Goal: Obtain resource: Download file/media

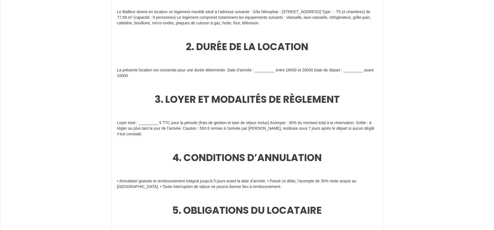
scroll to position [156, 0]
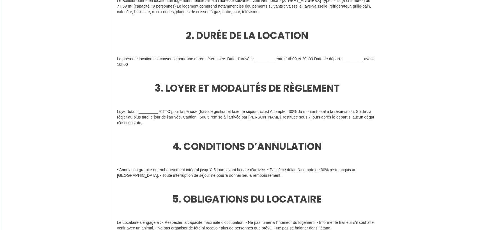
click at [139, 113] on p "Loyer total : _________ € TTC pour la période (frais de gestion et taxe de séjo…" at bounding box center [247, 117] width 260 height 17
click at [156, 112] on p "Loyer total : _________ € TTC pour la période (frais de gestion et taxe de séjo…" at bounding box center [247, 117] width 260 height 17
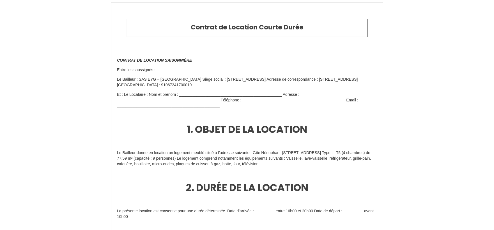
scroll to position [0, 0]
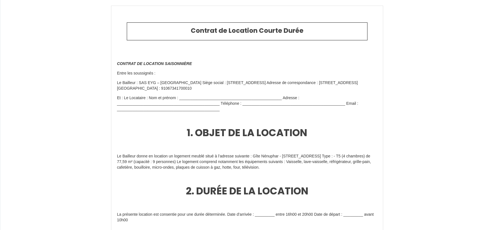
click at [178, 99] on p "Et : Le Locataire : Nom et prénom : ___________________________________________…" at bounding box center [247, 103] width 260 height 17
click at [181, 99] on p "Et : Le Locataire : Nom et prénom : ___________________________________________…" at bounding box center [247, 103] width 260 height 17
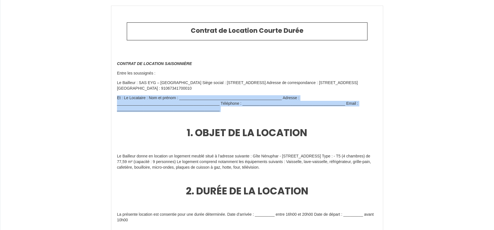
click at [182, 99] on p "Et : Le Locataire : Nom et prénom : ___________________________________________…" at bounding box center [247, 103] width 260 height 17
click at [182, 117] on h1 "1. OBJET DE LA LOCATION" at bounding box center [247, 133] width 260 height 34
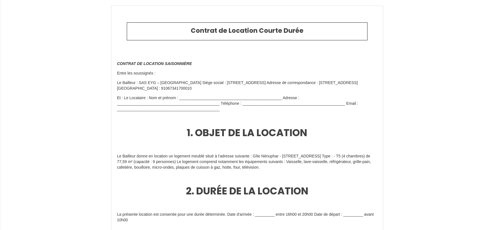
click at [251, 124] on h1 "1. OBJET DE LA LOCATION" at bounding box center [247, 133] width 260 height 34
click at [251, 98] on p "Et : Le Locataire : Nom et prénom : ___________________________________________…" at bounding box center [247, 103] width 260 height 17
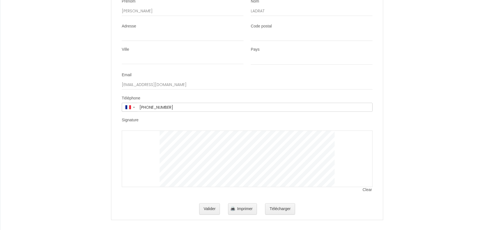
scroll to position [1085, 0]
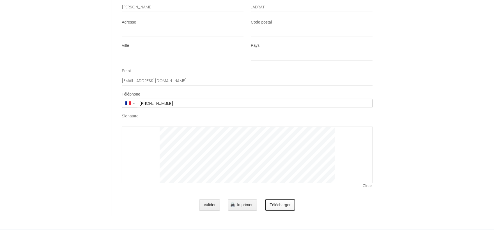
click at [290, 204] on button "Télécharger" at bounding box center [280, 205] width 30 height 11
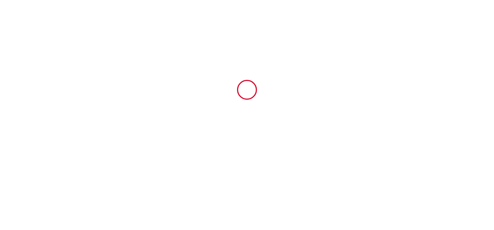
scroll to position [0, 0]
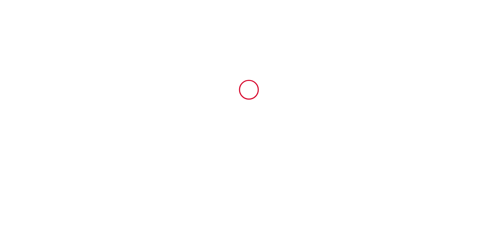
select select
